Goal: Navigation & Orientation: Find specific page/section

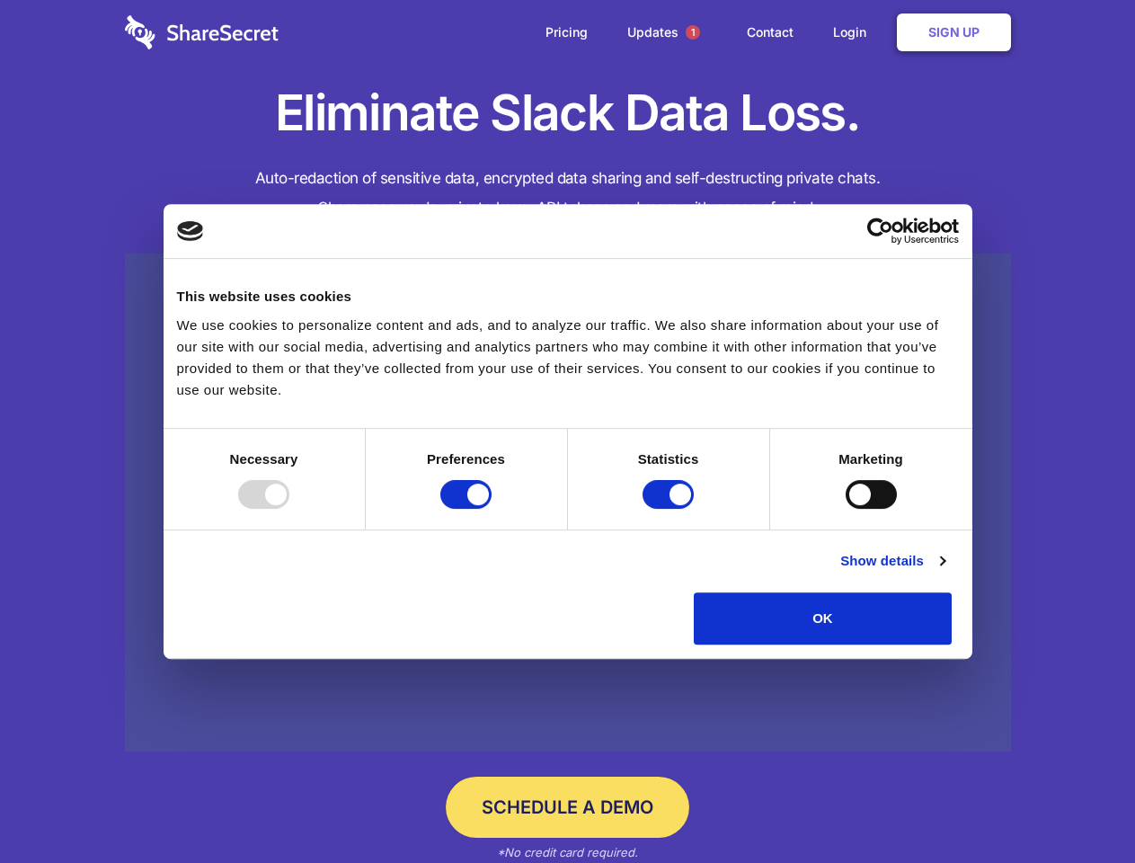
click at [289, 509] on div at bounding box center [263, 494] width 51 height 29
click at [492, 509] on input "Preferences" at bounding box center [465, 494] width 51 height 29
checkbox input "false"
click at [670, 509] on input "Statistics" at bounding box center [667, 494] width 51 height 29
checkbox input "false"
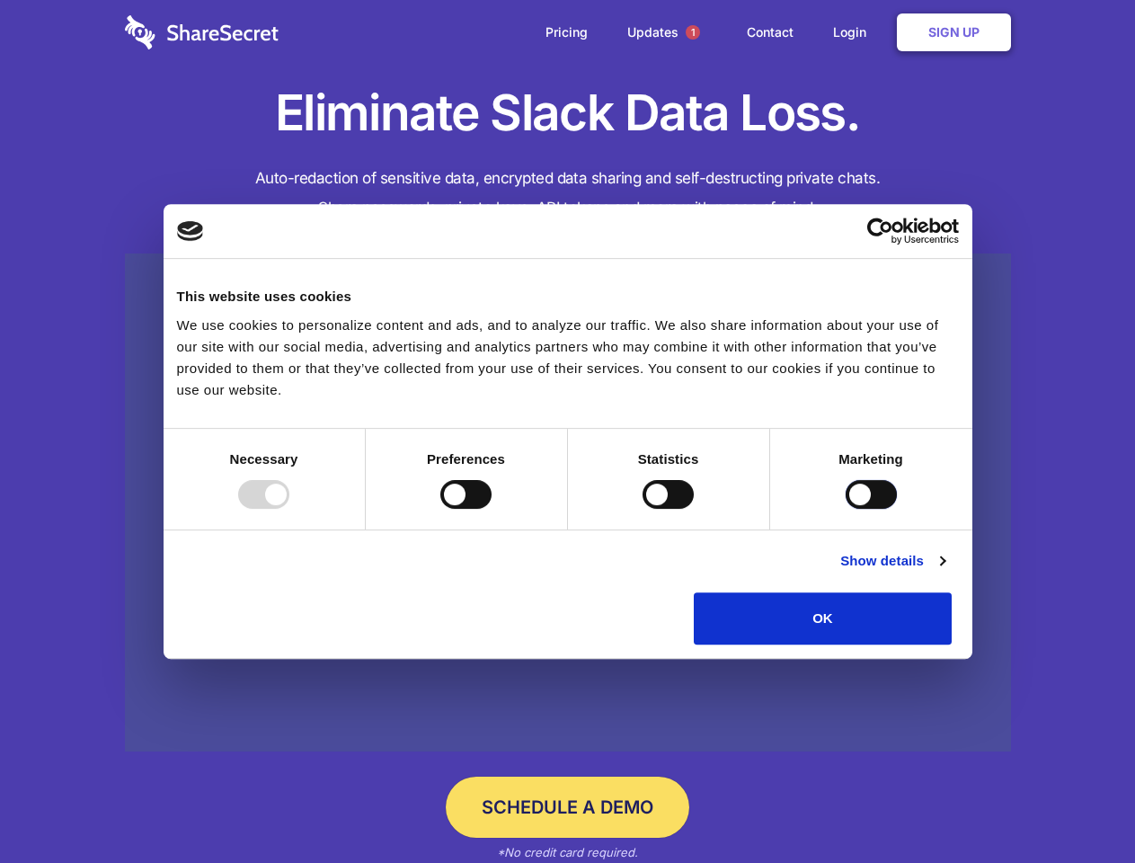
click at [846, 509] on input "Marketing" at bounding box center [871, 494] width 51 height 29
checkbox input "true"
click at [944, 572] on link "Show details" at bounding box center [892, 561] width 104 height 22
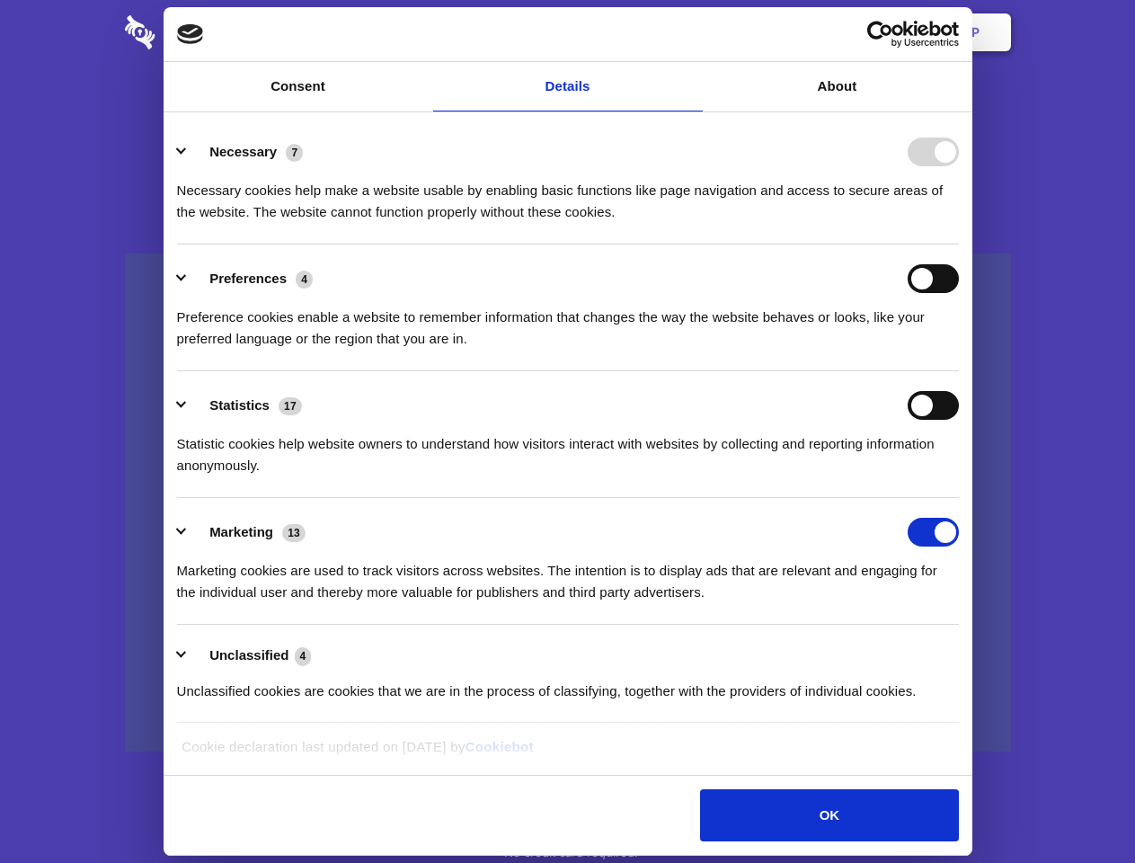
click at [959, 244] on li "Necessary 7 Necessary cookies help make a website usable by enabling basic func…" at bounding box center [568, 181] width 782 height 127
click at [692, 32] on span "1" at bounding box center [693, 32] width 14 height 14
